Goal: Task Accomplishment & Management: Manage account settings

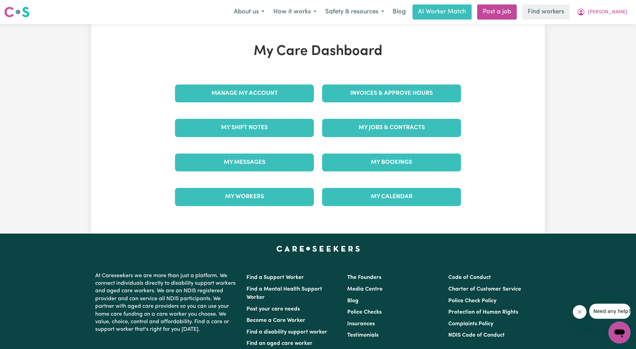
click at [371, 98] on link "Invoices & Approve Hours" at bounding box center [391, 94] width 139 height 18
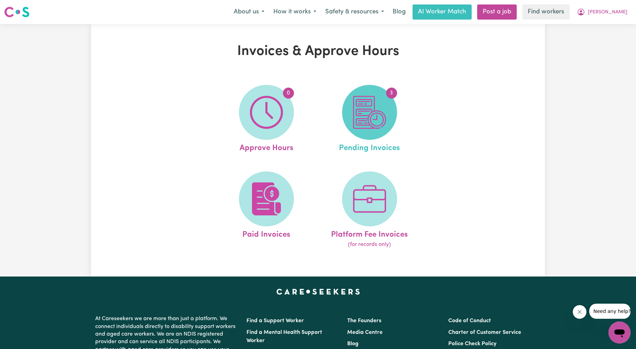
click at [355, 126] on img at bounding box center [369, 112] width 33 height 33
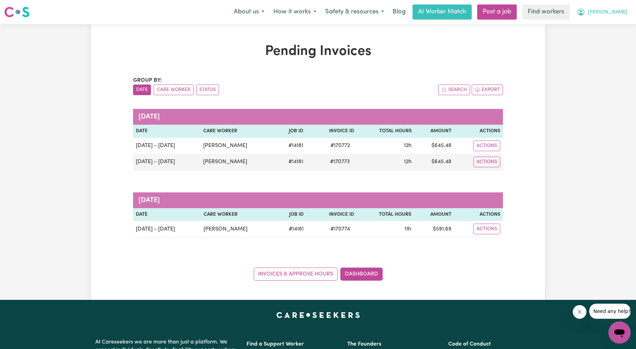
click at [606, 17] on button "[PERSON_NAME]" at bounding box center [603, 12] width 60 height 14
click at [603, 46] on link "Logout" at bounding box center [604, 39] width 54 height 13
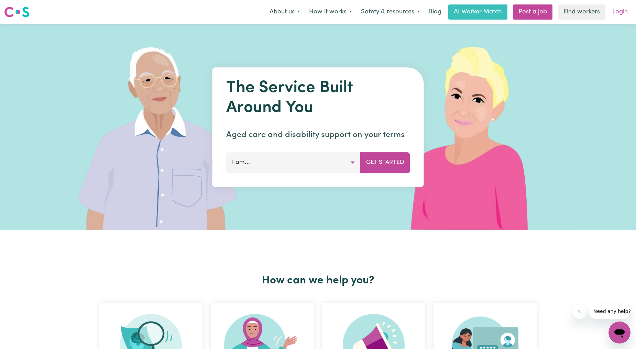
click at [619, 15] on link "Login" at bounding box center [620, 11] width 24 height 15
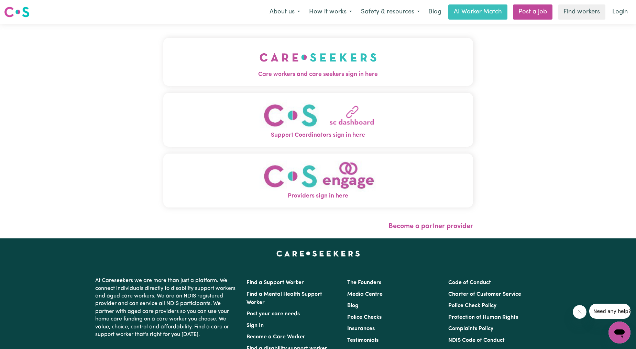
click at [418, 47] on button "Care workers and care seekers sign in here" at bounding box center [318, 62] width 310 height 48
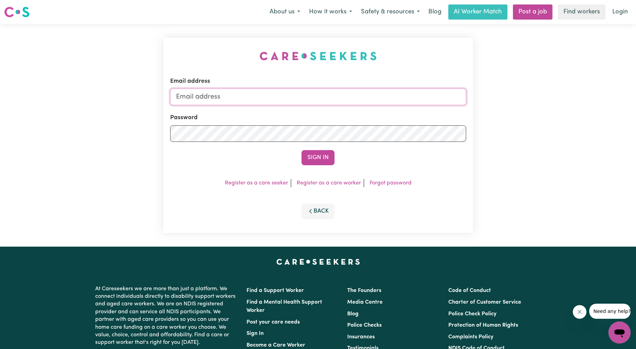
click at [275, 100] on input "Email address" at bounding box center [318, 97] width 296 height 17
drag, startPoint x: 211, startPoint y: 98, endPoint x: 334, endPoint y: 114, distance: 123.4
click at [334, 114] on form "Email address superuser~ethan@careseekers.com.au Password Sign In" at bounding box center [318, 121] width 296 height 88
type input "superuser~sarndrasterkMCS@careseeekers.com.au"
click at [302, 150] on button "Sign In" at bounding box center [318, 157] width 33 height 15
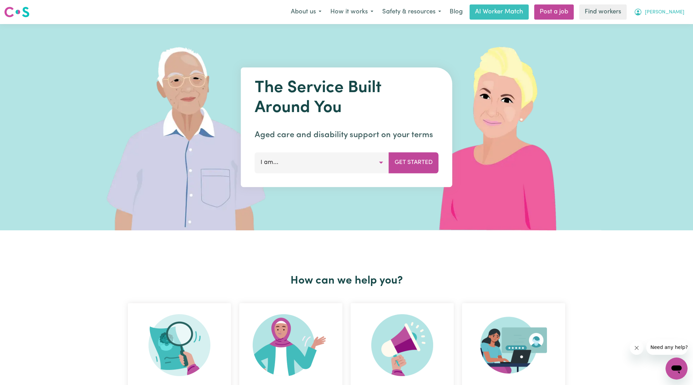
click at [666, 12] on span "[PERSON_NAME]" at bounding box center [665, 13] width 40 height 8
click at [658, 42] on link "Logout" at bounding box center [662, 39] width 54 height 13
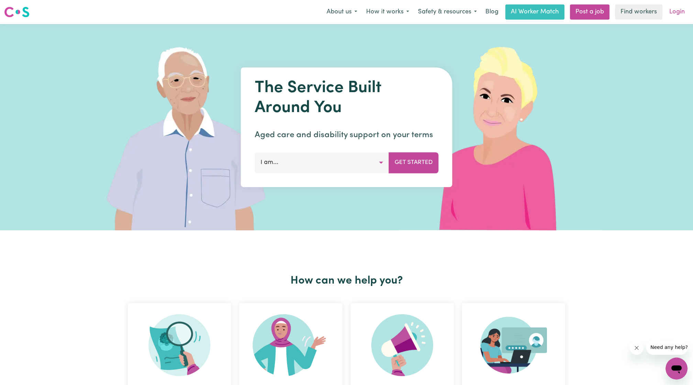
click at [675, 13] on link "Login" at bounding box center [678, 11] width 24 height 15
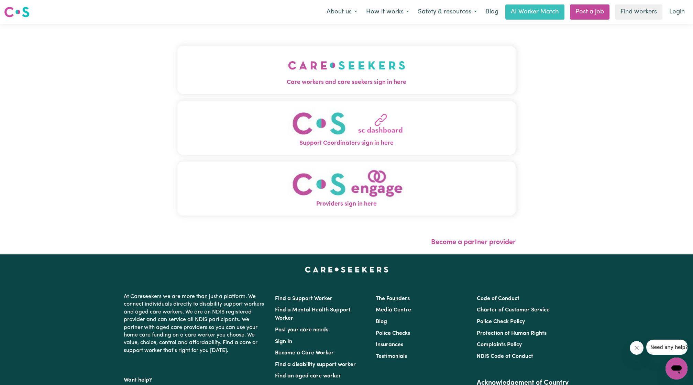
click at [323, 61] on img "Care workers and care seekers sign in here" at bounding box center [346, 65] width 117 height 25
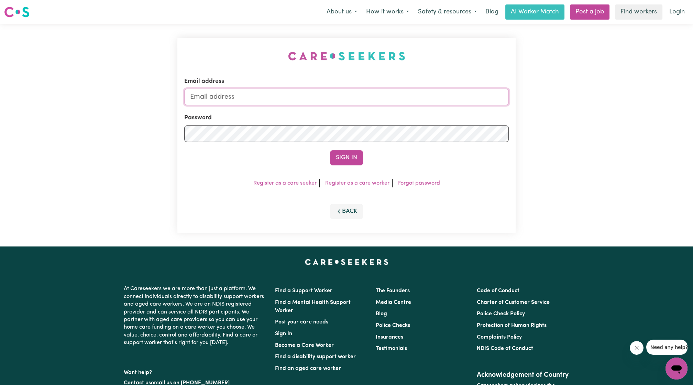
click at [321, 97] on input "Email address" at bounding box center [346, 97] width 325 height 17
drag, startPoint x: 225, startPoint y: 97, endPoint x: 501, endPoint y: 102, distance: 275.9
click at [501, 102] on input "[EMAIL_ADDRESS][PERSON_NAME][DOMAIN_NAME]" at bounding box center [346, 97] width 325 height 17
type input "superuser~[EMAIL_ADDRESS][DOMAIN_NAME]"
click at [356, 154] on button "Sign In" at bounding box center [346, 157] width 33 height 15
